Goal: Navigation & Orientation: Find specific page/section

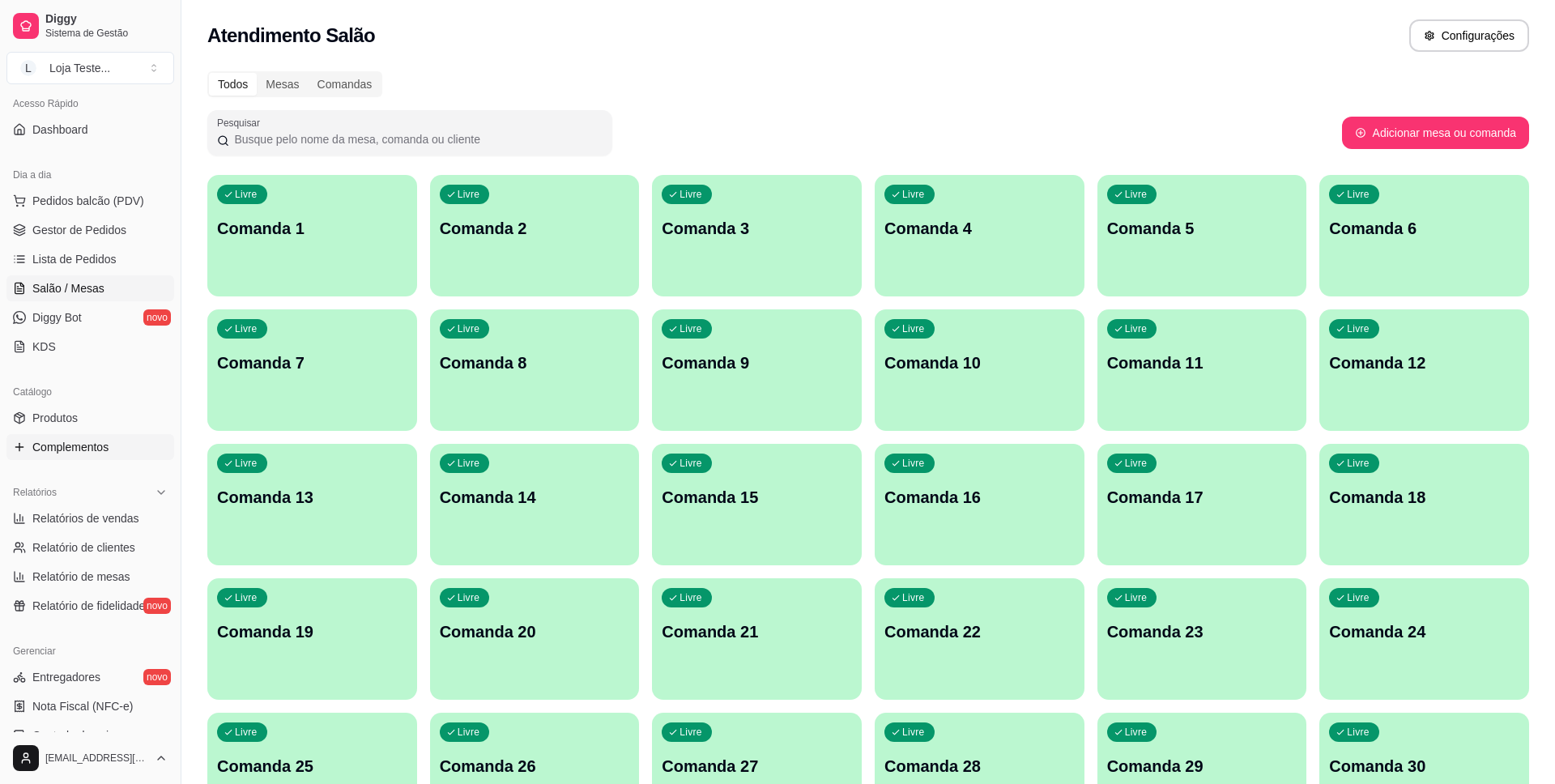
scroll to position [150, 0]
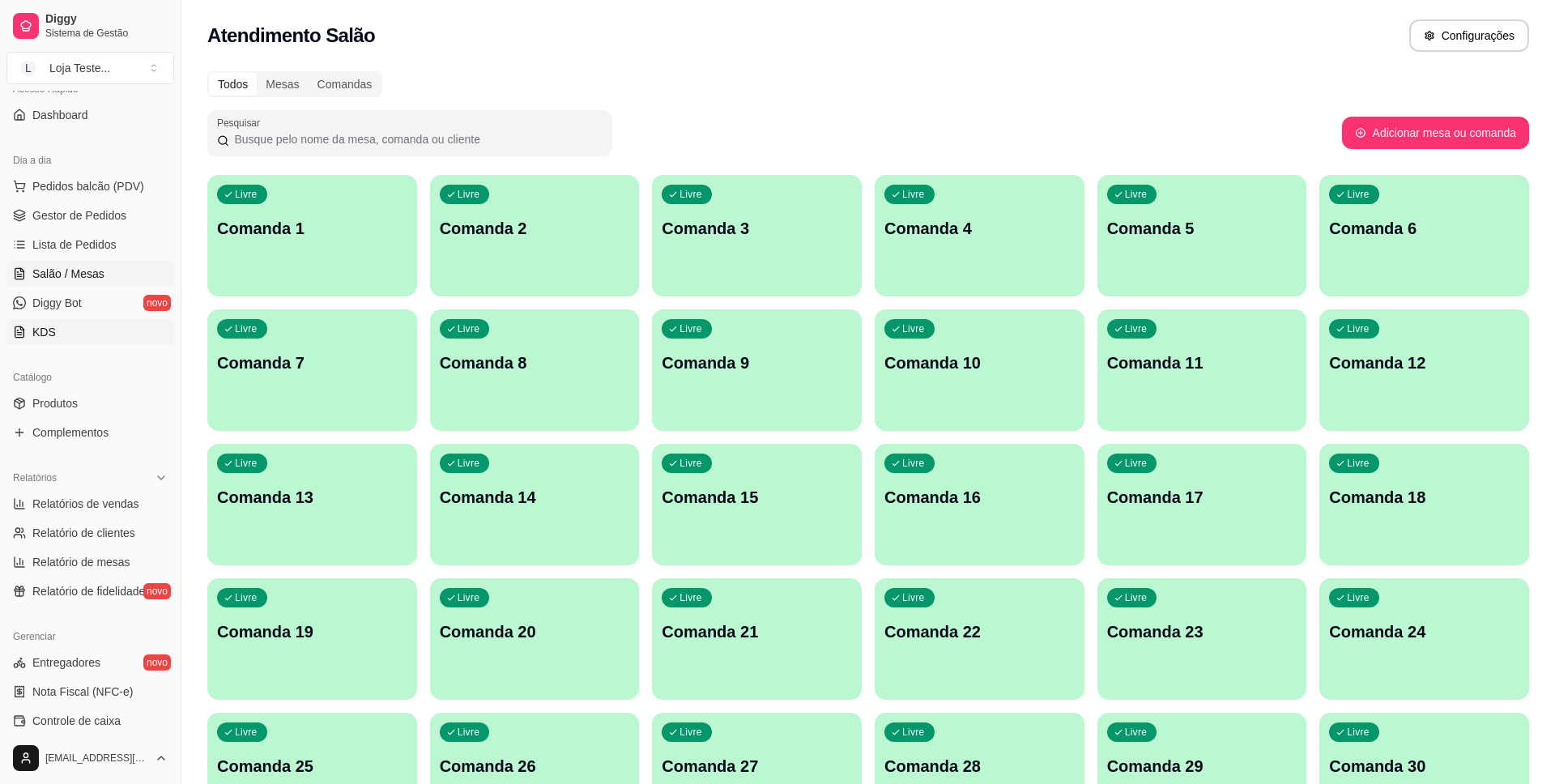
click at [64, 324] on link "KDS" at bounding box center [90, 332] width 168 height 26
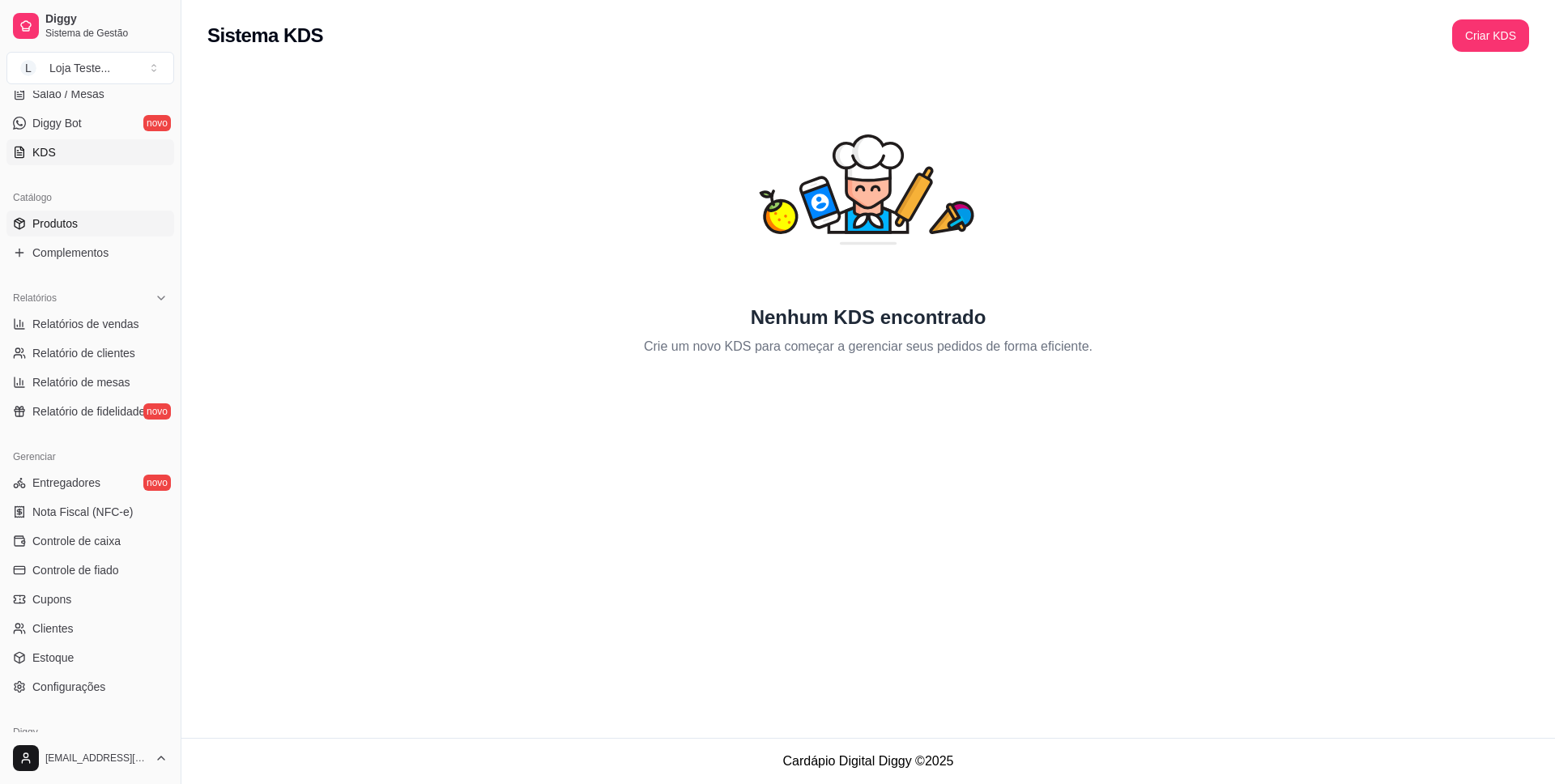
scroll to position [404, 0]
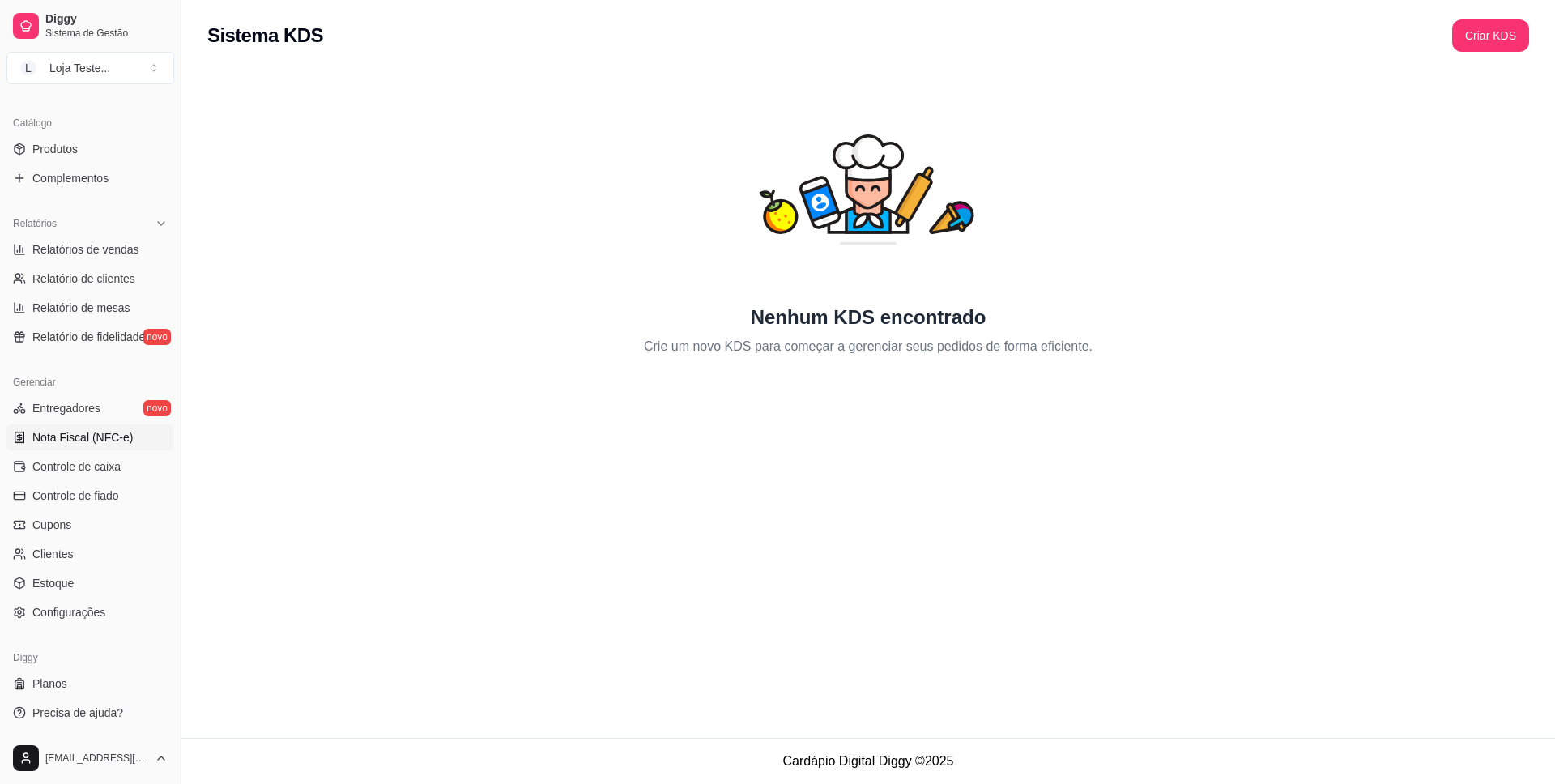
click at [73, 433] on span "Nota Fiscal (NFC-e)" at bounding box center [82, 437] width 100 height 16
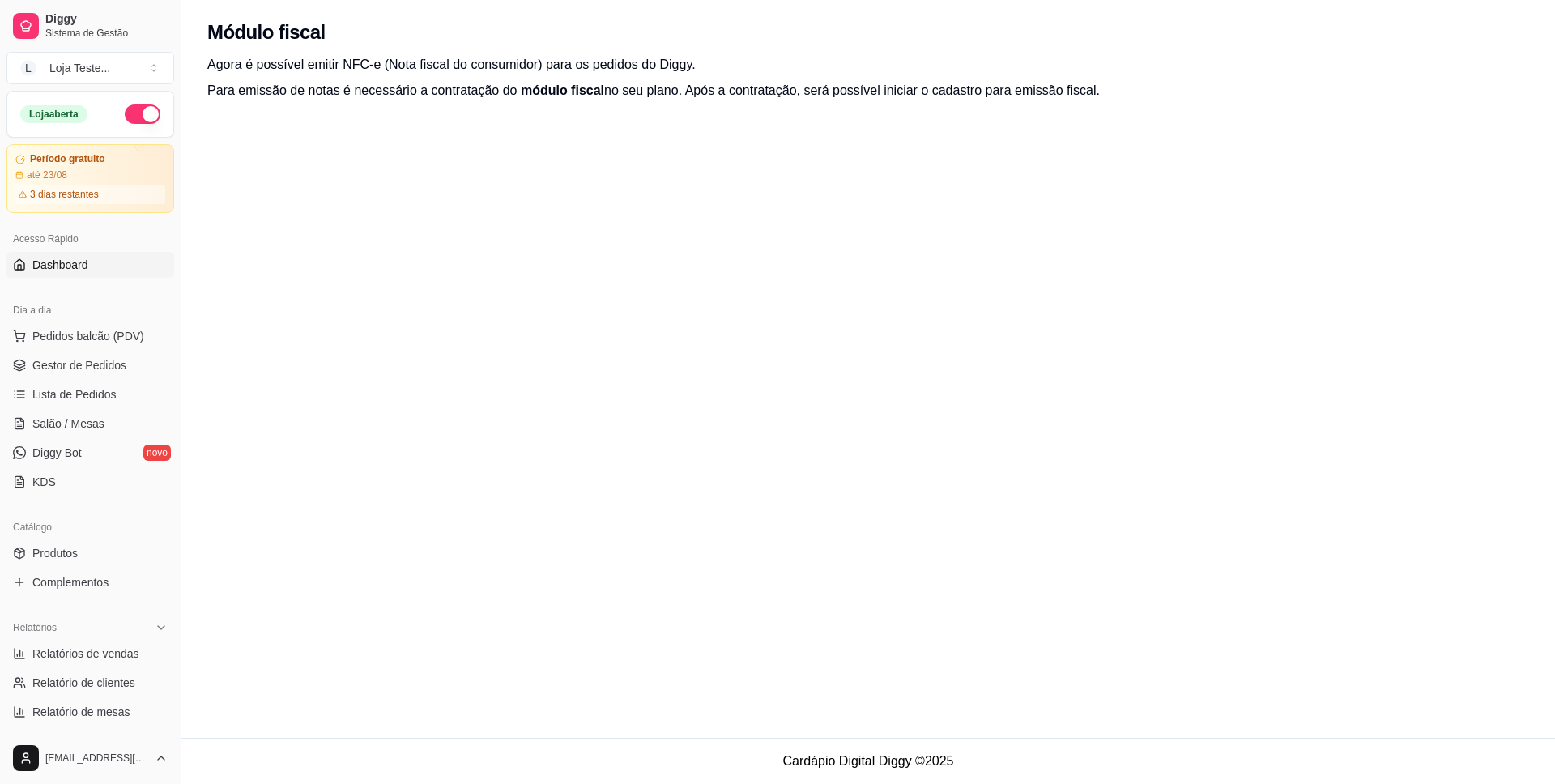
click at [62, 262] on span "Dashboard" at bounding box center [60, 264] width 56 height 16
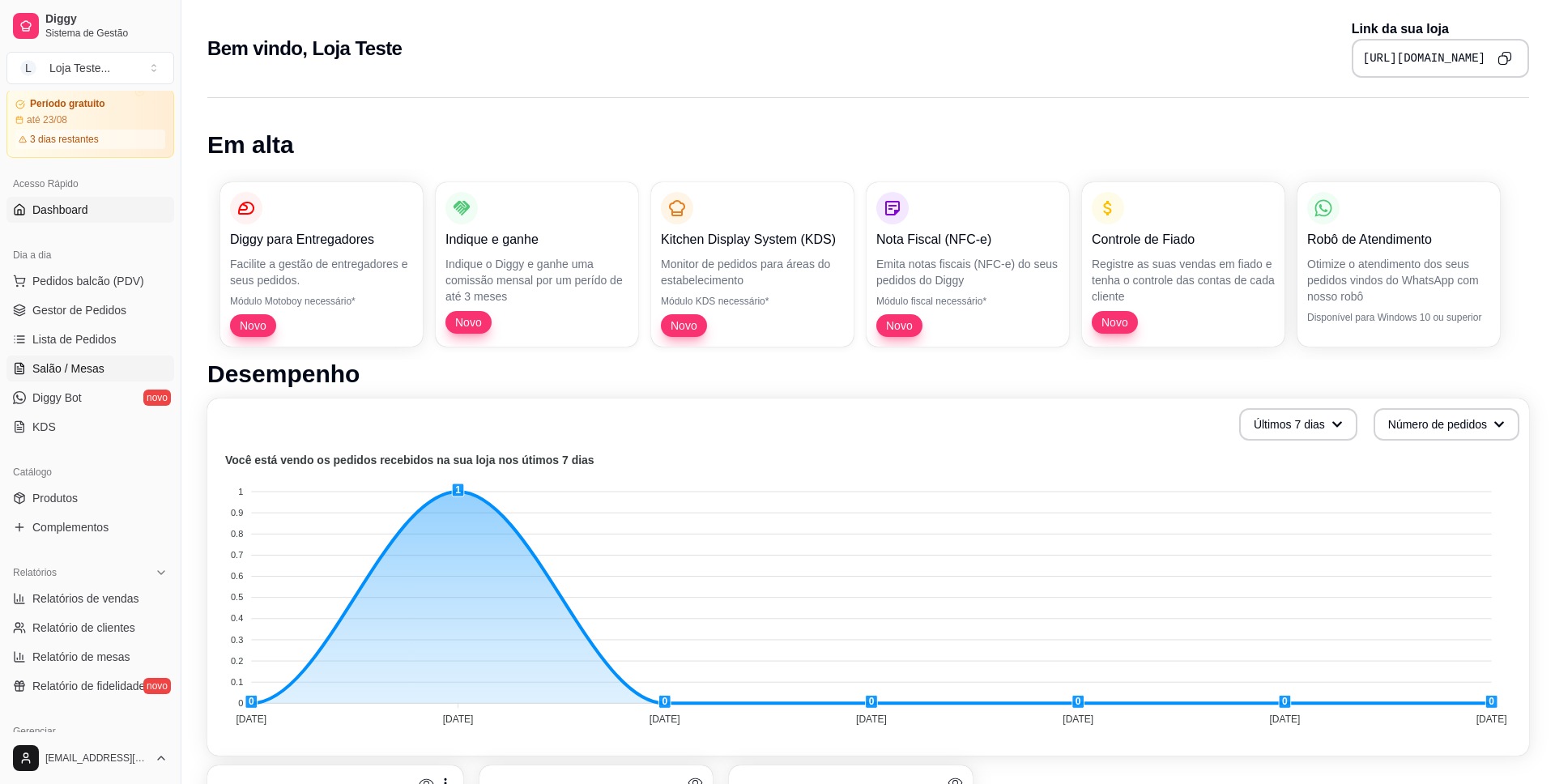
scroll to position [61, 0]
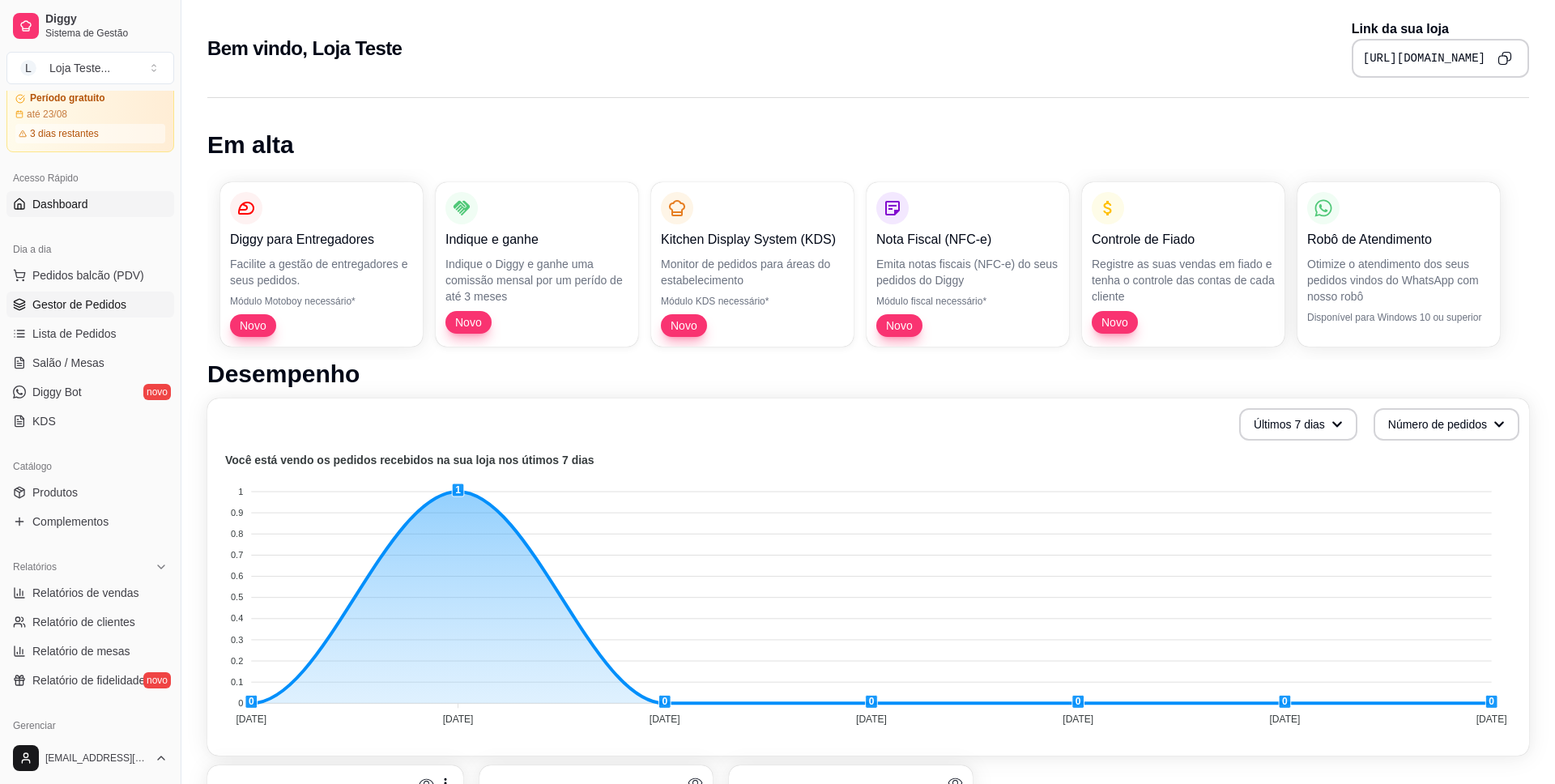
click at [95, 303] on span "Gestor de Pedidos" at bounding box center [79, 304] width 94 height 16
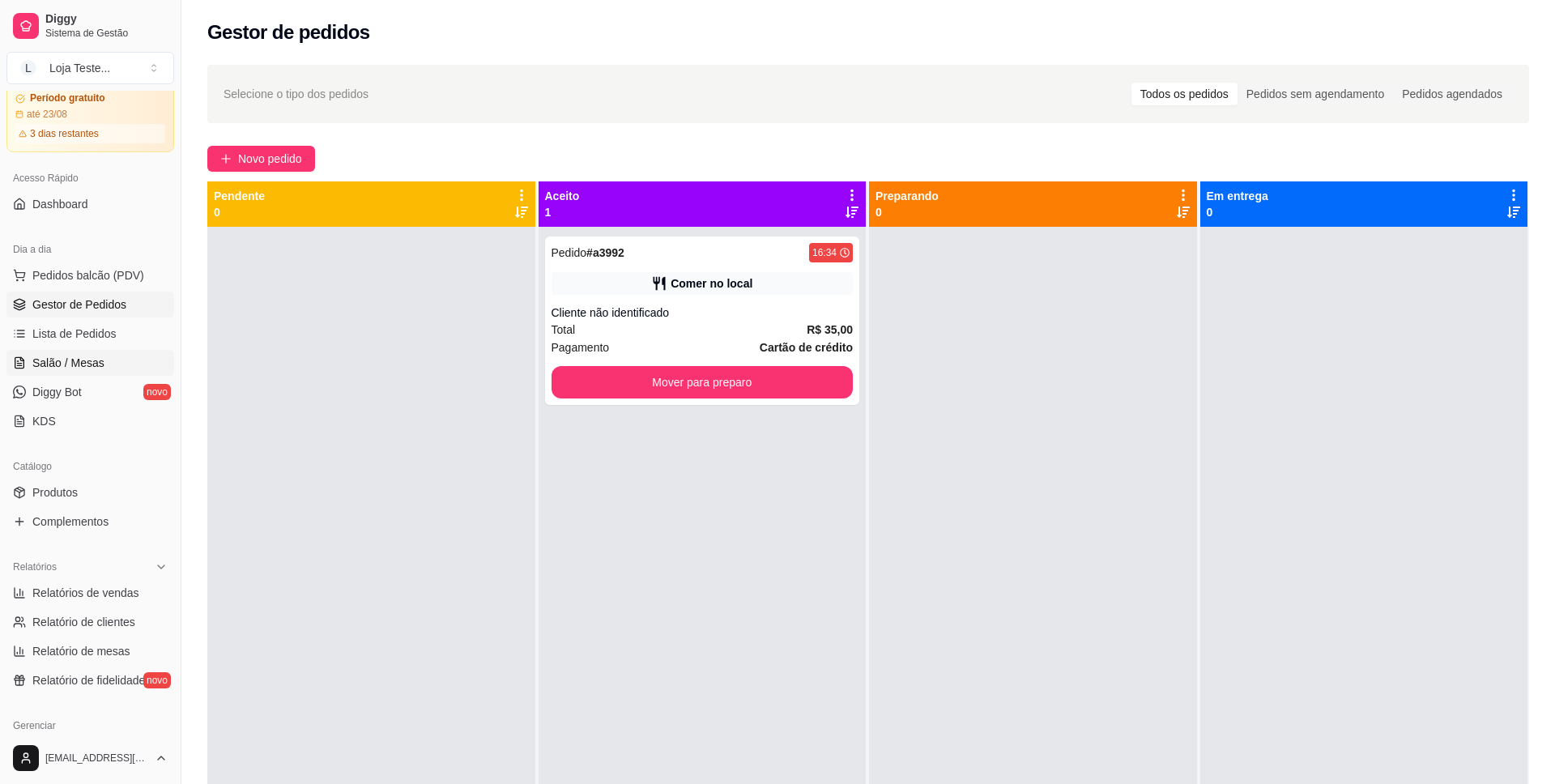
click at [73, 351] on link "Salão / Mesas" at bounding box center [90, 363] width 168 height 26
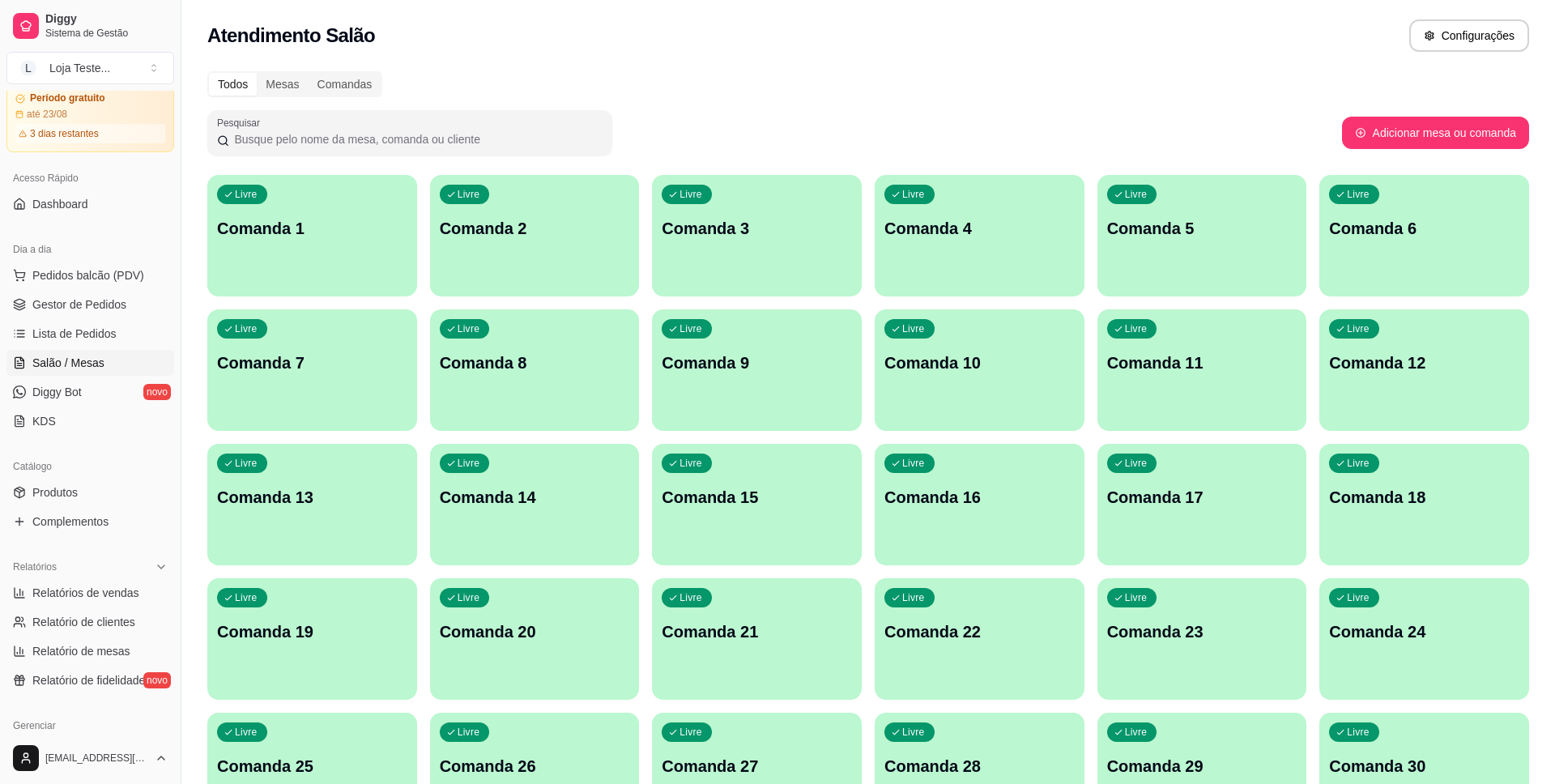
click at [314, 250] on div "Livre Comanda 1" at bounding box center [312, 225] width 210 height 102
click at [68, 202] on span "Dashboard" at bounding box center [60, 203] width 56 height 16
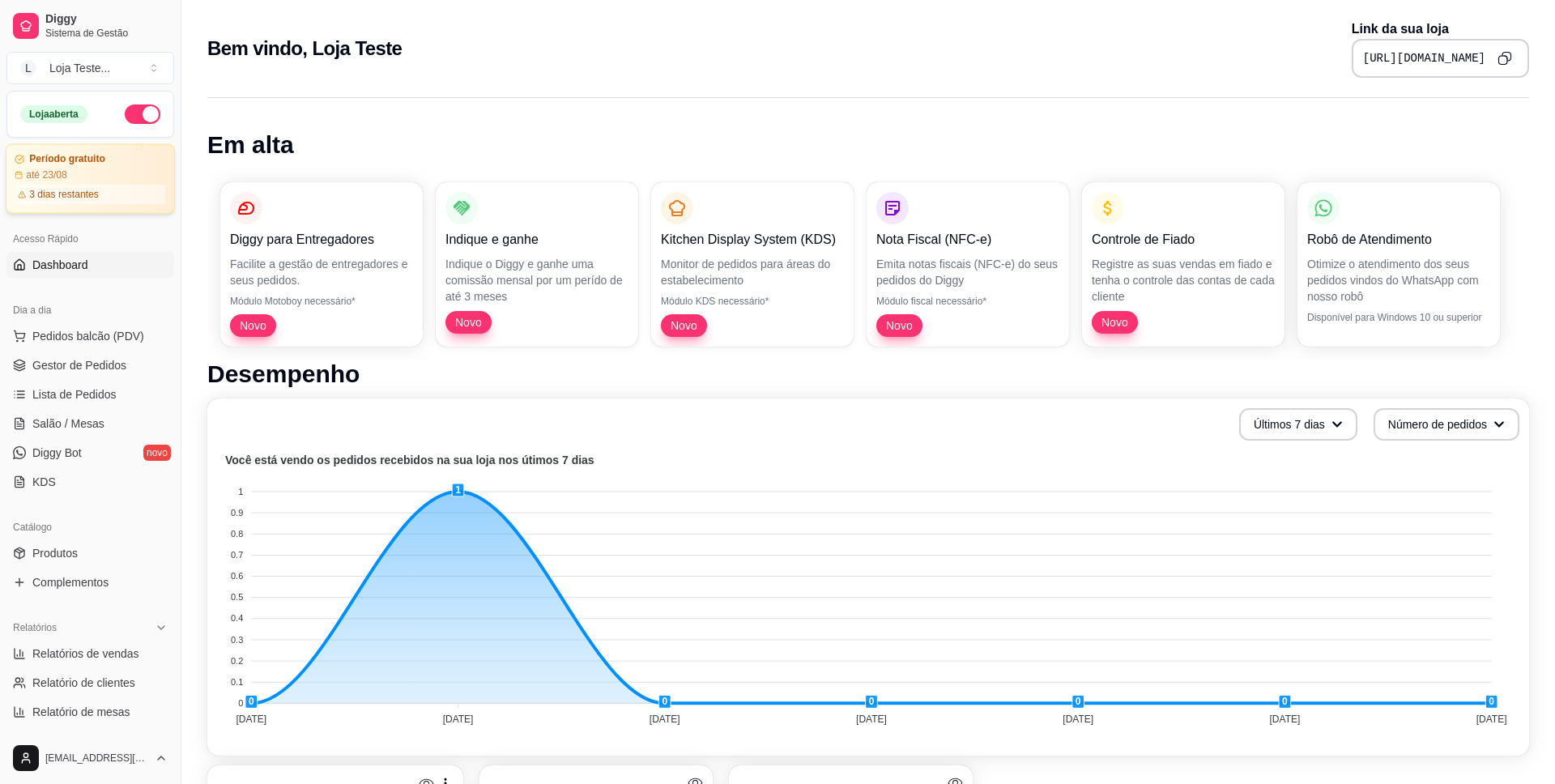
click at [120, 198] on div "3 dias restantes" at bounding box center [89, 194] width 151 height 19
click at [83, 338] on span "Pedidos balcão (PDV)" at bounding box center [88, 336] width 111 height 16
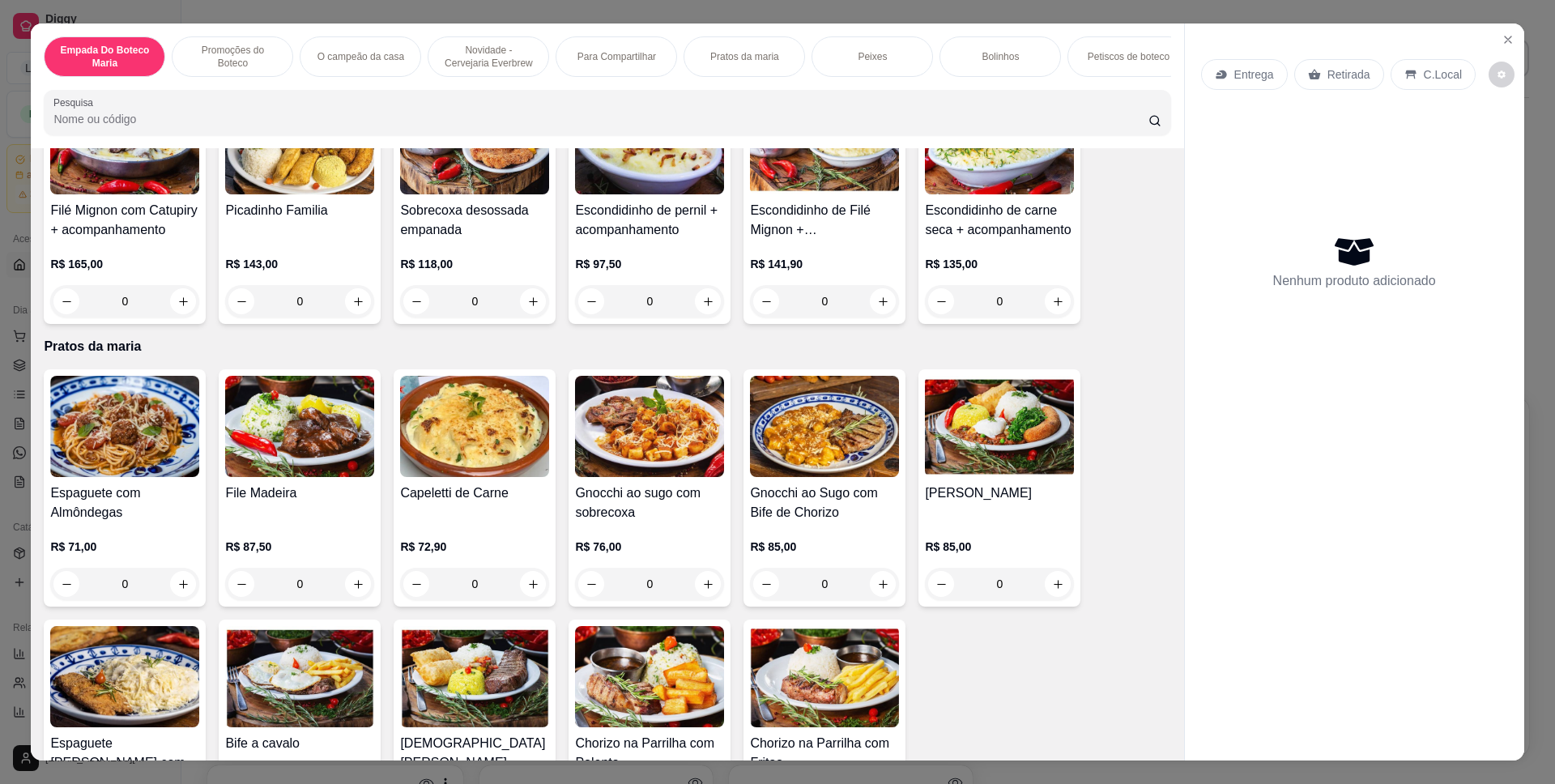
scroll to position [1599, 0]
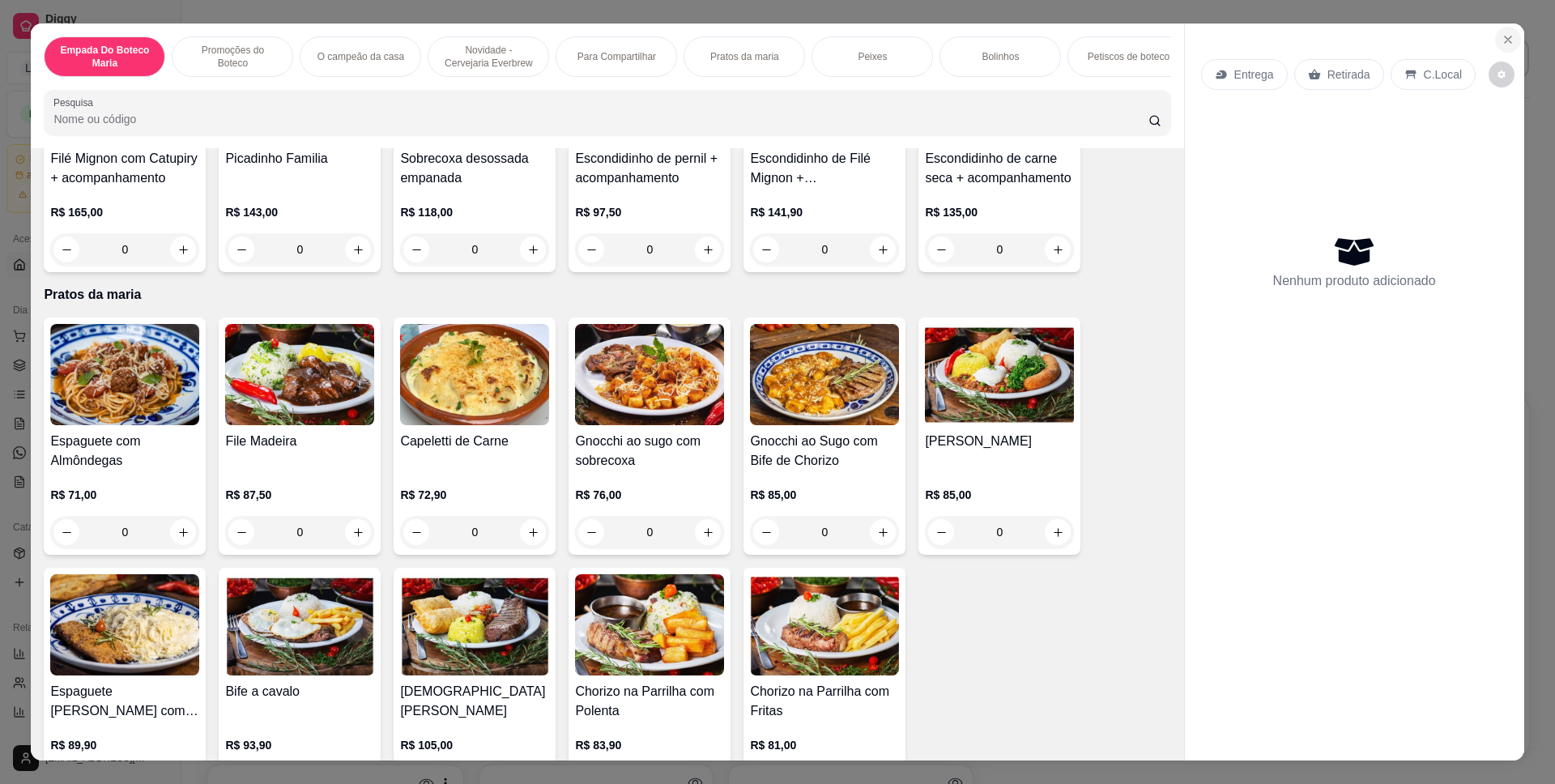
click at [1505, 37] on icon "Close" at bounding box center [1509, 40] width 7 height 7
